Goal: Task Accomplishment & Management: Use online tool/utility

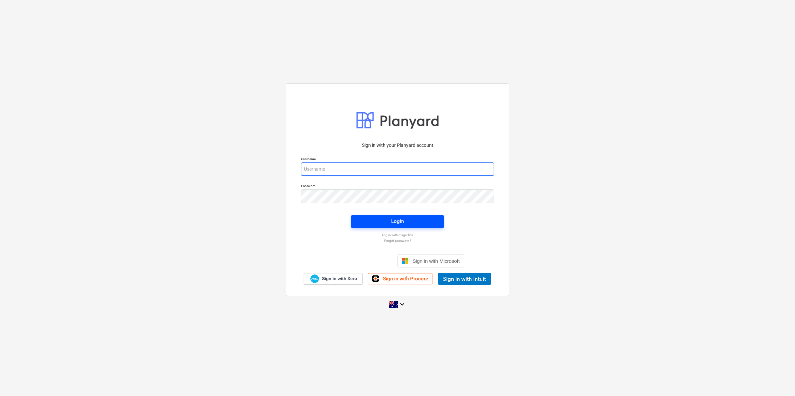
type input "[EMAIL_ADDRESS][DOMAIN_NAME]"
click at [374, 224] on span "Login" at bounding box center [397, 221] width 76 height 9
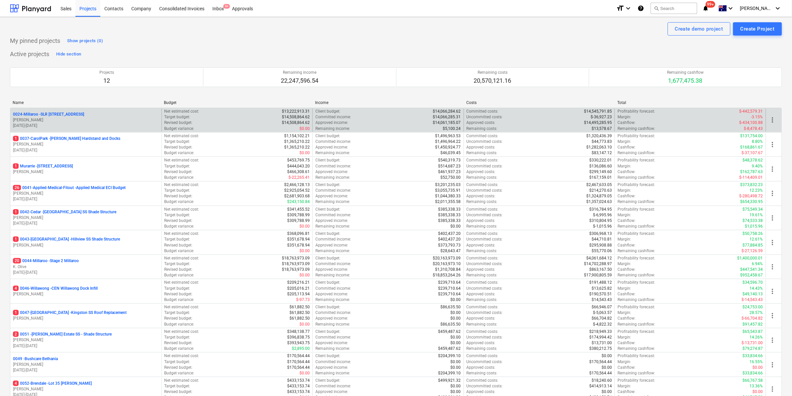
click at [57, 115] on p "0024-Millaroo - SLR [STREET_ADDRESS]" at bounding box center [48, 115] width 71 height 6
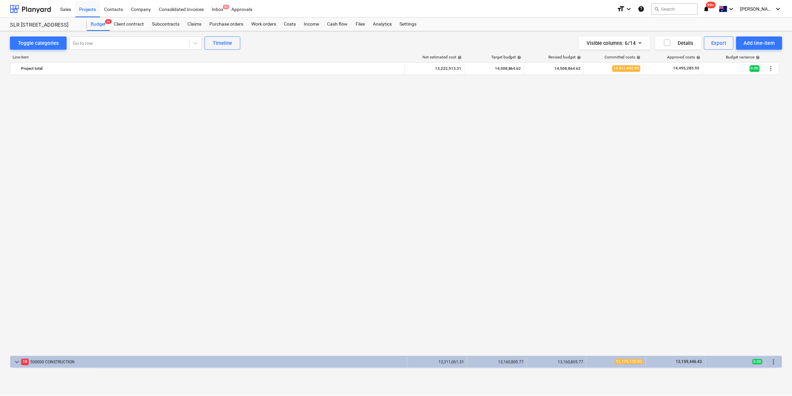
scroll to position [512, 0]
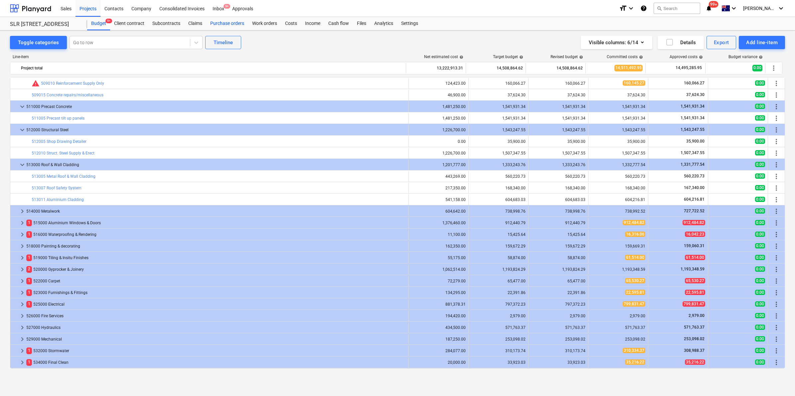
click at [234, 22] on div "Purchase orders" at bounding box center [227, 23] width 42 height 13
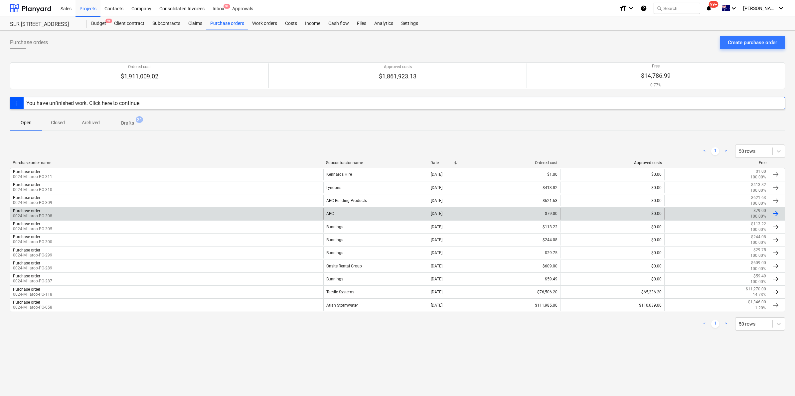
click at [213, 209] on div "Purchase order 0024-Millaroo-PO-308" at bounding box center [166, 213] width 313 height 11
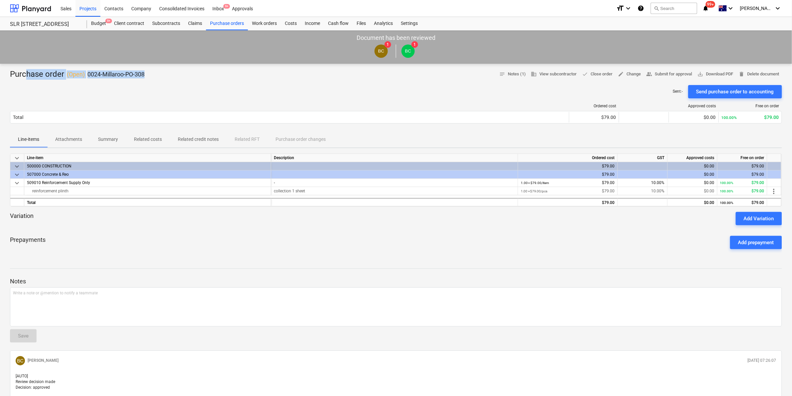
drag, startPoint x: 147, startPoint y: 72, endPoint x: 27, endPoint y: 69, distance: 119.8
click at [27, 69] on div "Purchase order ( Open ) 0024-Millaroo-PO-308 notes Notes (1) business View subc…" at bounding box center [396, 74] width 772 height 11
click at [186, 85] on div at bounding box center [396, 82] width 772 height 5
click at [92, 8] on div "Projects" at bounding box center [87, 8] width 25 height 17
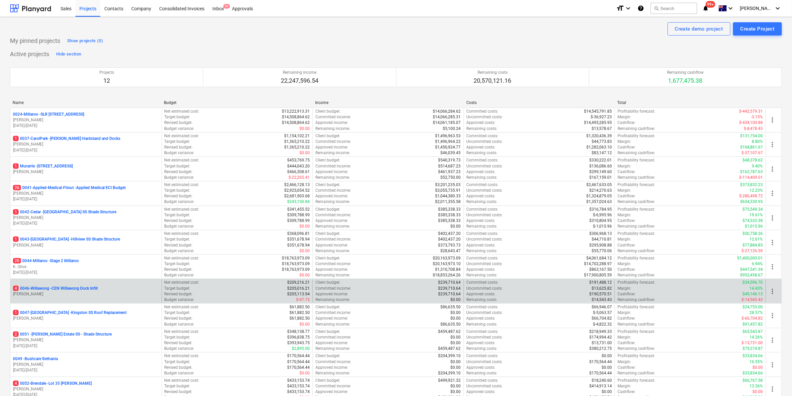
scroll to position [59, 0]
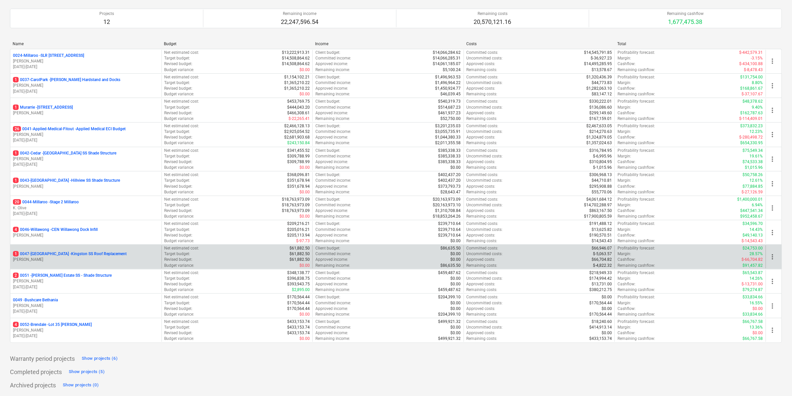
click at [67, 251] on p "1 0047-[GEOGRAPHIC_DATA] - [GEOGRAPHIC_DATA] SS Roof Replacement" at bounding box center [70, 254] width 114 height 6
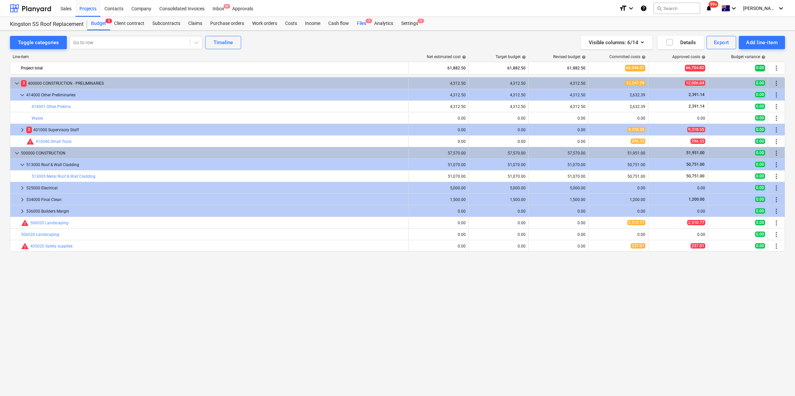
click at [359, 21] on div "Files 1" at bounding box center [361, 23] width 17 height 13
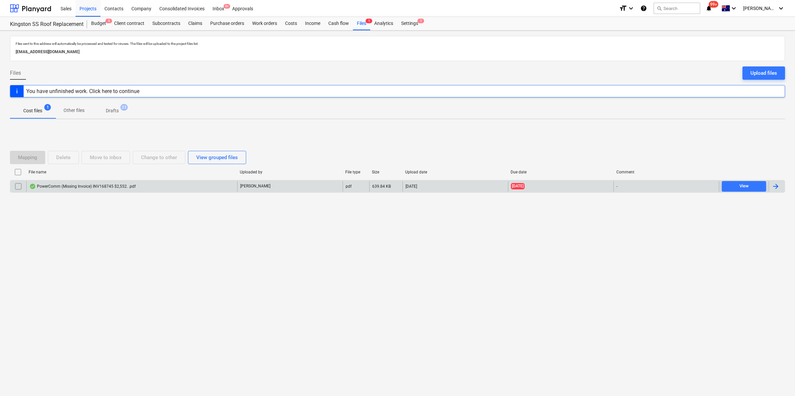
click at [142, 185] on div "PowerComm (Missing Invoice) INV168745 $2,552. .pdf" at bounding box center [131, 186] width 211 height 11
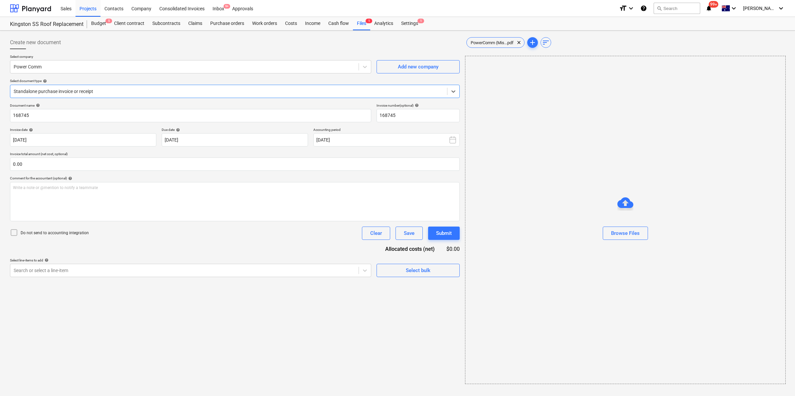
type input "168745"
type input "[DATE]"
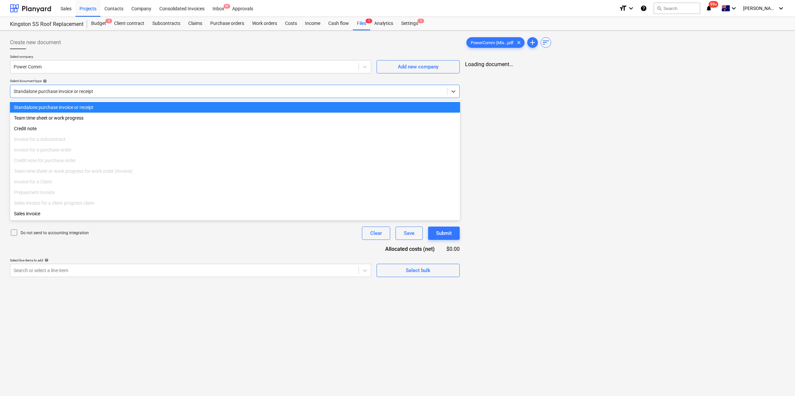
click at [394, 85] on div "Standalone purchase invoice or receipt" at bounding box center [235, 91] width 450 height 13
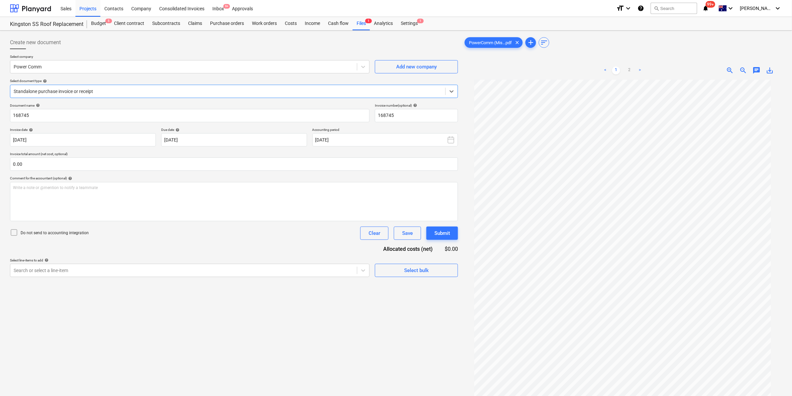
click at [256, 87] on div "Standalone purchase invoice or receipt" at bounding box center [227, 91] width 435 height 9
click at [330, 95] on div at bounding box center [228, 91] width 429 height 7
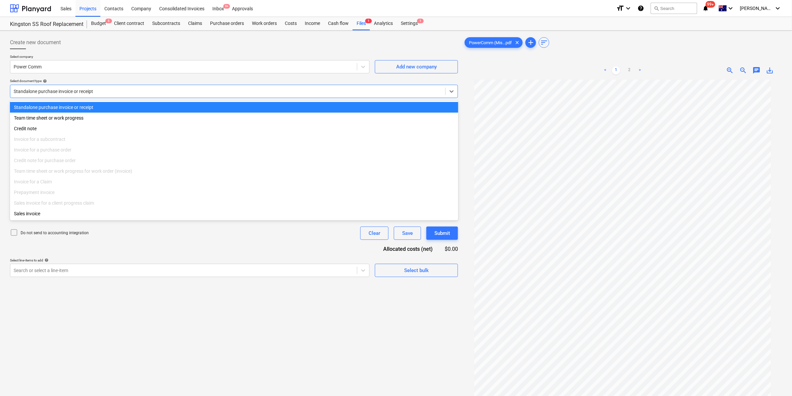
click at [107, 107] on div "Standalone purchase invoice or receipt" at bounding box center [234, 107] width 449 height 11
click at [197, 94] on div at bounding box center [228, 91] width 429 height 7
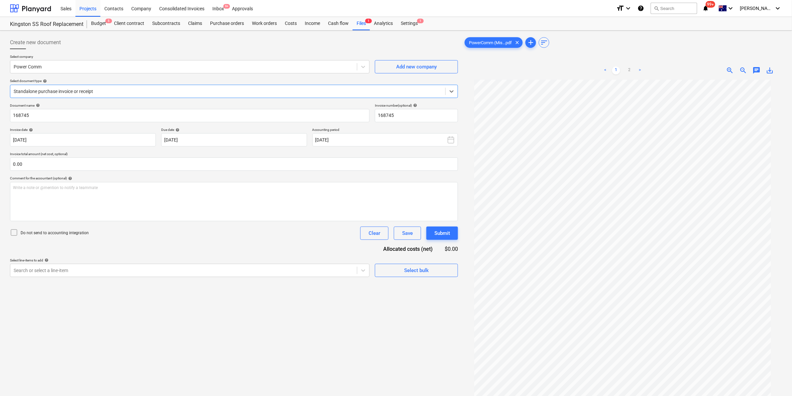
click at [197, 94] on div at bounding box center [228, 91] width 429 height 7
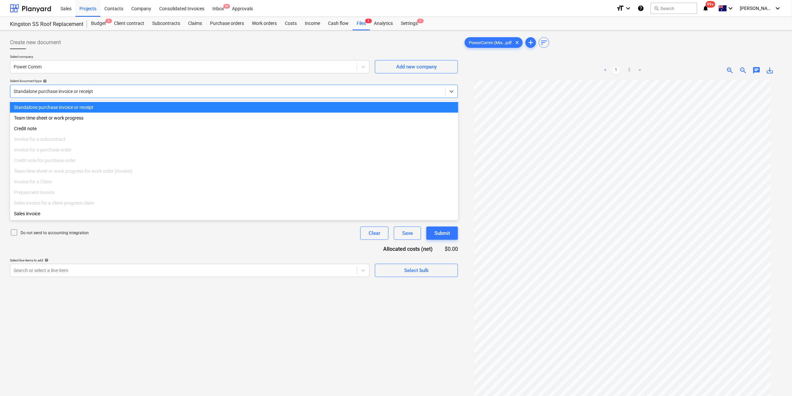
click at [197, 94] on div at bounding box center [228, 91] width 429 height 7
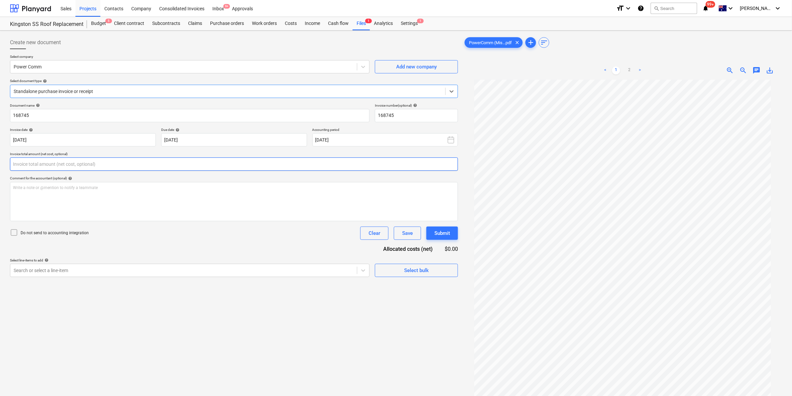
click at [135, 162] on input "text" at bounding box center [234, 164] width 448 height 13
type input "2,320.00"
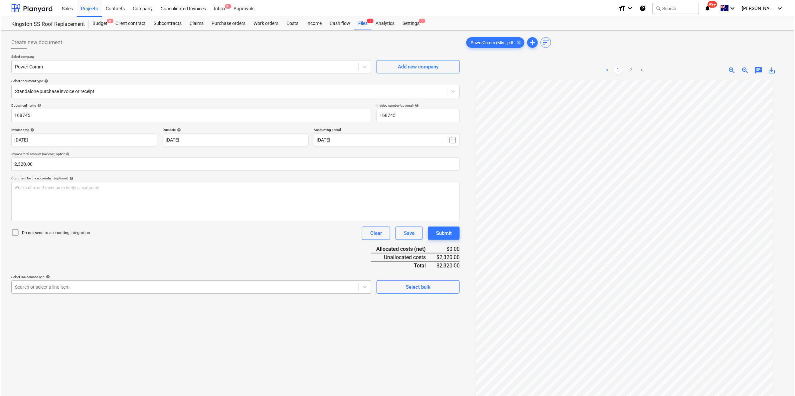
scroll to position [3, 0]
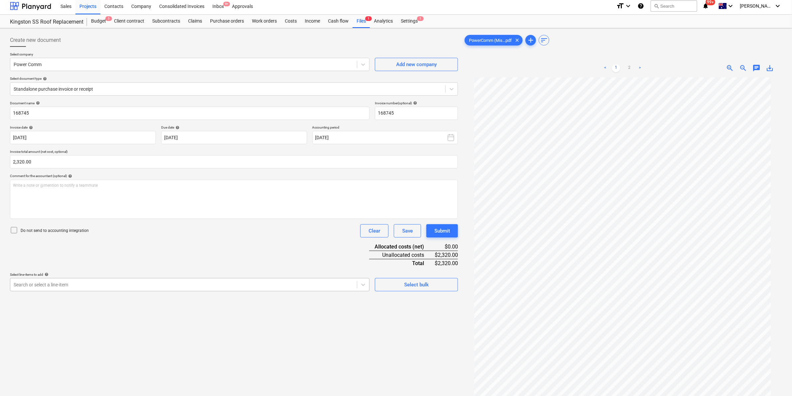
click at [106, 281] on div "Search or select a line-item" at bounding box center [190, 284] width 360 height 13
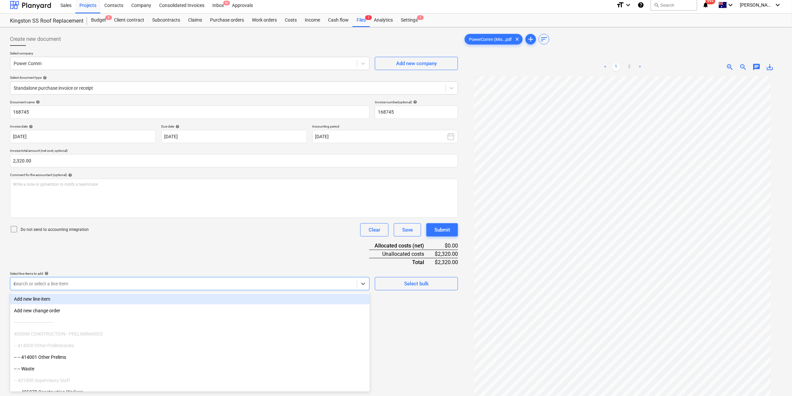
type input "ele"
click at [229, 258] on div "Document name help 168745 Invoice number (optional) help 168745 Invoice date he…" at bounding box center [234, 217] width 448 height 234
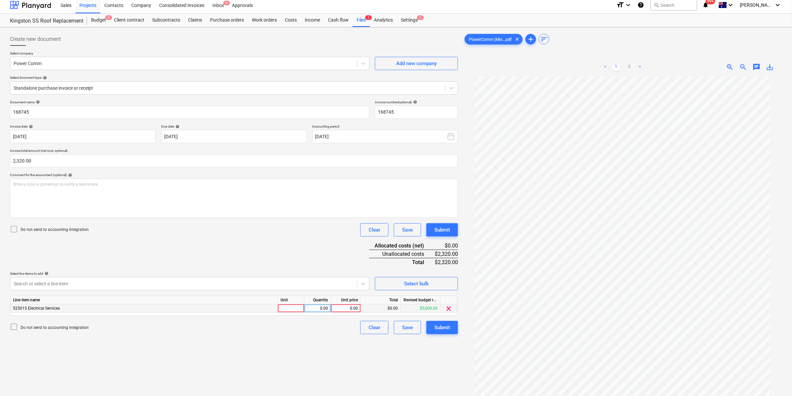
click at [285, 309] on div at bounding box center [291, 309] width 27 height 8
type input "item"
type input "2320"
click at [449, 328] on div "Submit" at bounding box center [443, 328] width 16 height 9
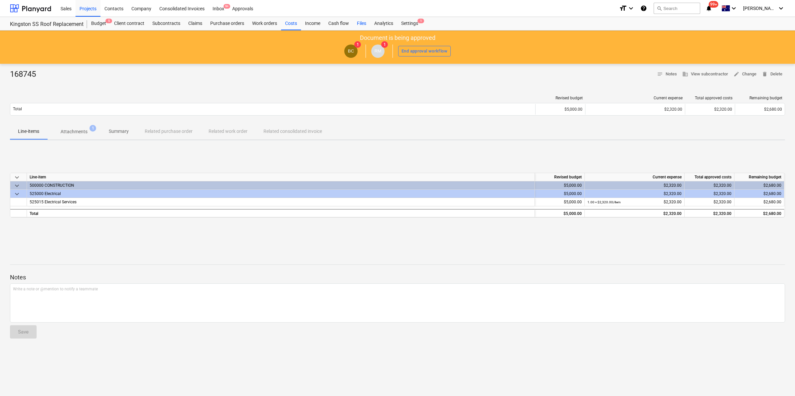
click at [362, 23] on div "Files" at bounding box center [361, 23] width 17 height 13
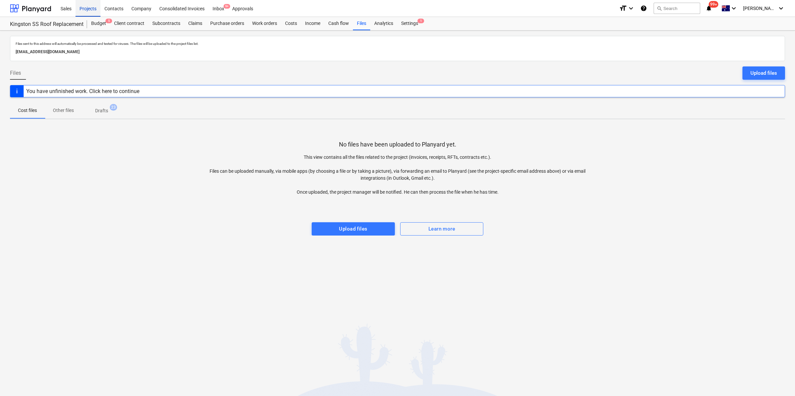
click at [92, 2] on div "Projects" at bounding box center [87, 8] width 25 height 17
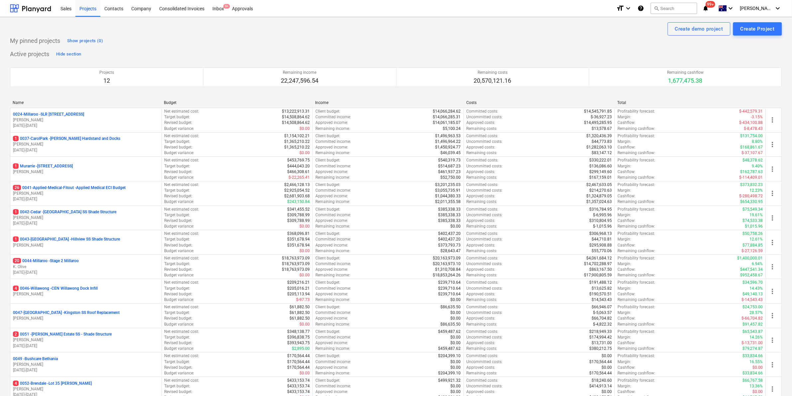
drag, startPoint x: 714, startPoint y: 7, endPoint x: 448, endPoint y: 41, distance: 268.4
click at [710, 7] on icon "notifications" at bounding box center [706, 8] width 7 height 8
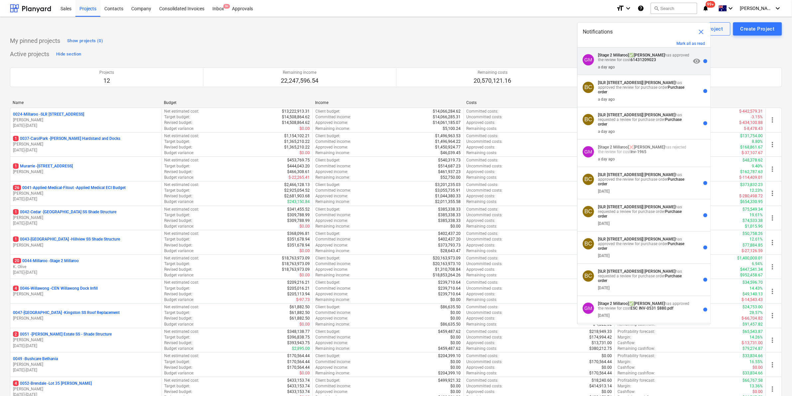
click at [630, 58] on p "[Stage 2 Millaroo] ✅ [PERSON_NAME] has approved the review for cost 61431209023" at bounding box center [645, 57] width 93 height 9
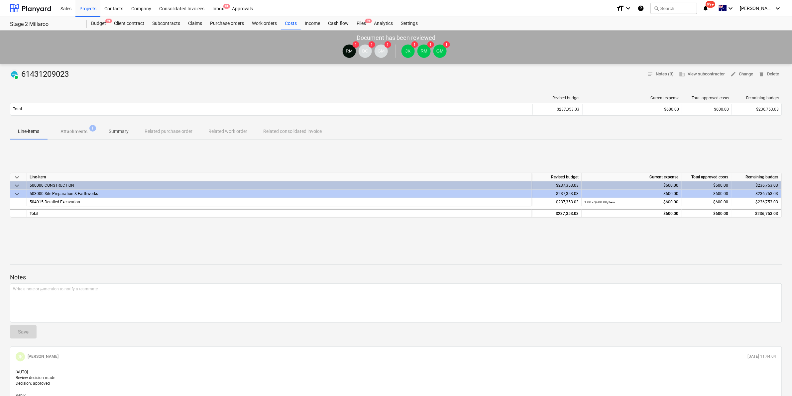
click at [69, 131] on p "Attachments" at bounding box center [74, 131] width 27 height 7
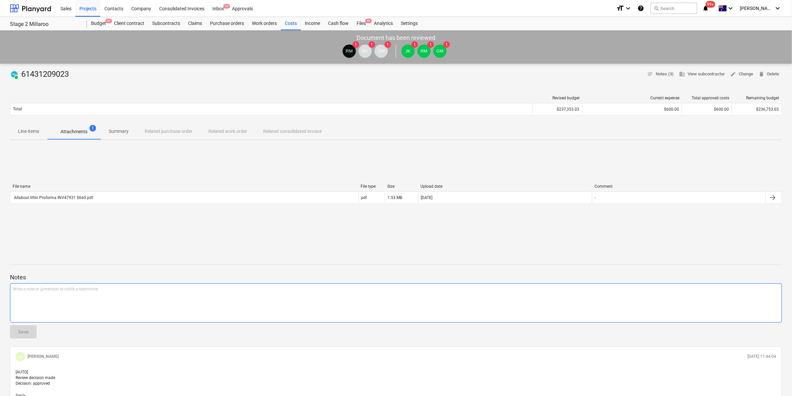
click at [100, 296] on div "Write a note or @mention to notify a teammate [PERSON_NAME]" at bounding box center [396, 303] width 772 height 39
click at [27, 333] on div "Save" at bounding box center [23, 332] width 11 height 9
click at [710, 7] on icon "notifications" at bounding box center [706, 8] width 7 height 8
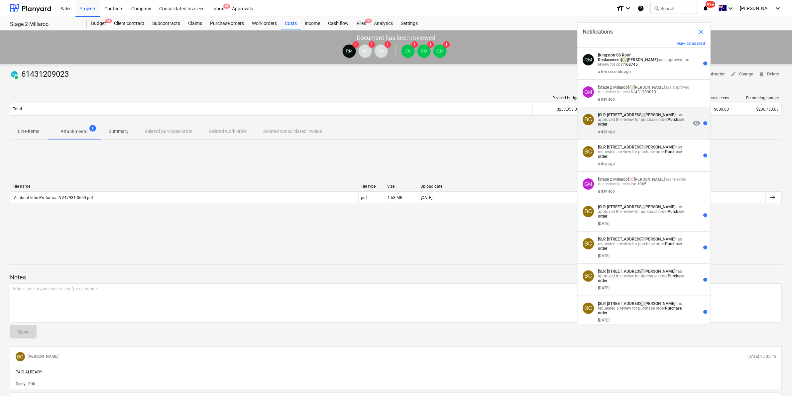
click at [651, 121] on strong "Purchase order" at bounding box center [642, 121] width 86 height 9
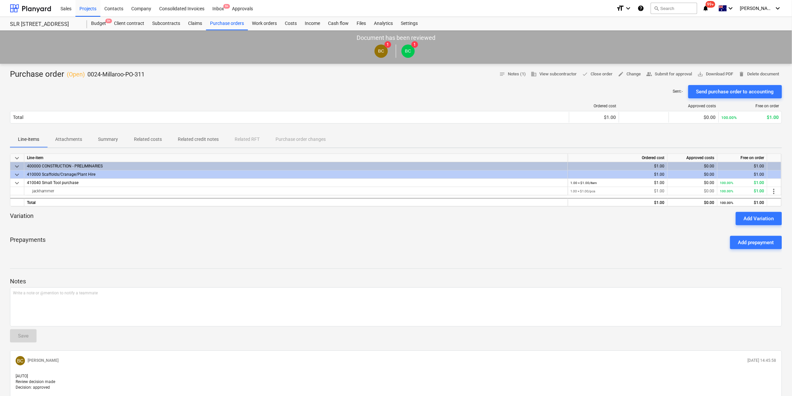
click at [714, 4] on div "format_size keyboard_arrow_down help search Search notifications 99+ keyboard_a…" at bounding box center [700, 8] width 166 height 17
click at [710, 8] on icon "notifications" at bounding box center [706, 8] width 7 height 8
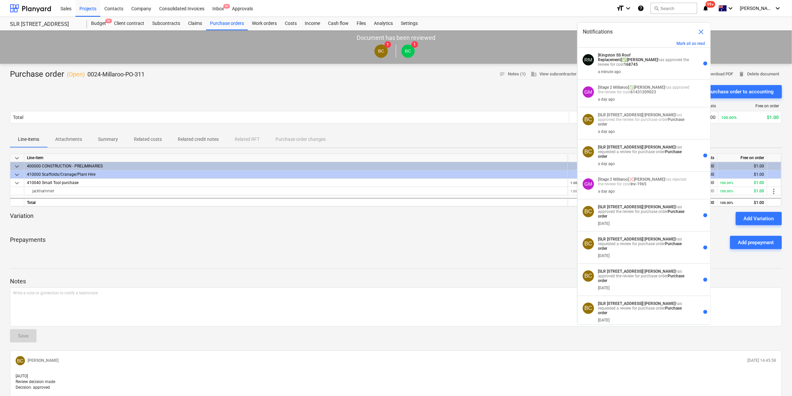
click at [472, 80] on div at bounding box center [396, 82] width 772 height 5
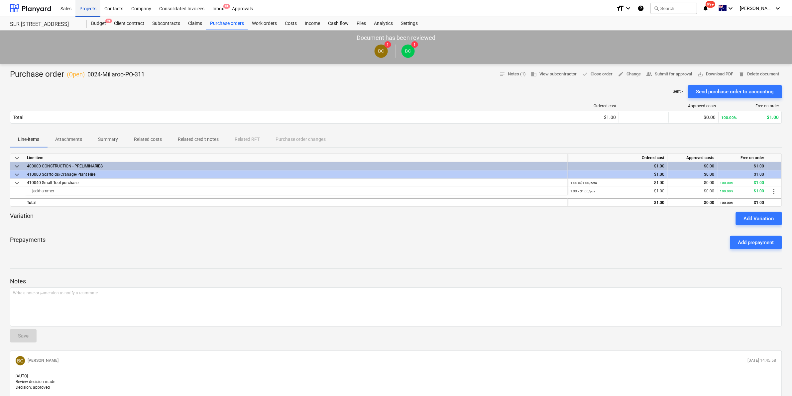
click at [86, 7] on div "Projects" at bounding box center [87, 8] width 25 height 17
